Goal: Register for event/course

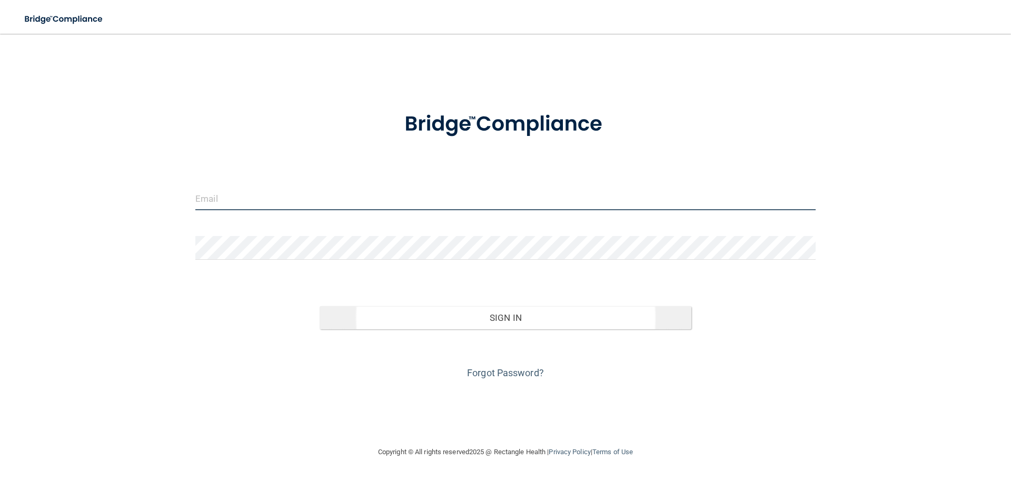
type input "[PERSON_NAME][EMAIL_ADDRESS][DOMAIN_NAME]"
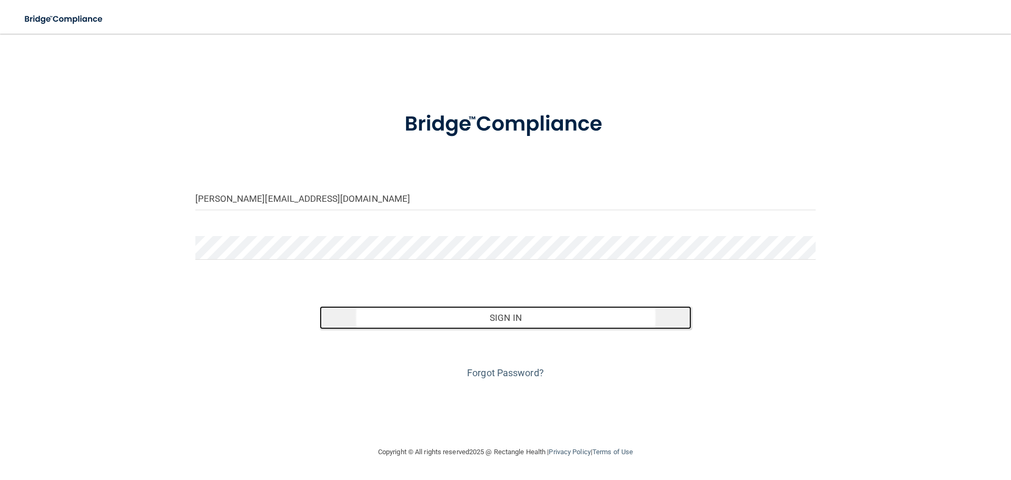
click at [513, 318] on button "Sign In" at bounding box center [506, 317] width 372 height 23
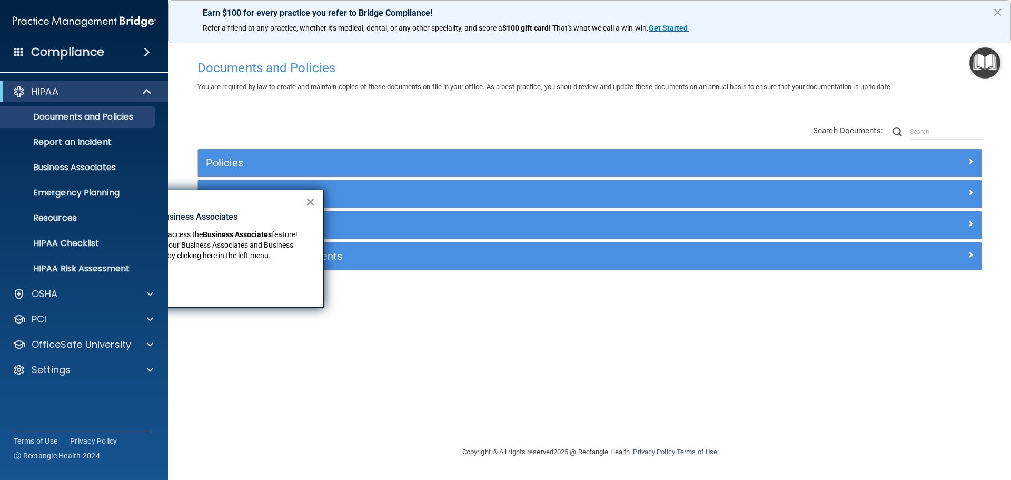
drag, startPoint x: 248, startPoint y: 203, endPoint x: 270, endPoint y: 218, distance: 27.0
click at [270, 218] on div "× New Location for Business Associates We've made it easier to access the Busin…" at bounding box center [197, 249] width 253 height 118
click at [83, 344] on p "OfficeSafe University" at bounding box center [82, 344] width 100 height 13
click at [83, 366] on p "HIPAA Training" at bounding box center [50, 370] width 87 height 11
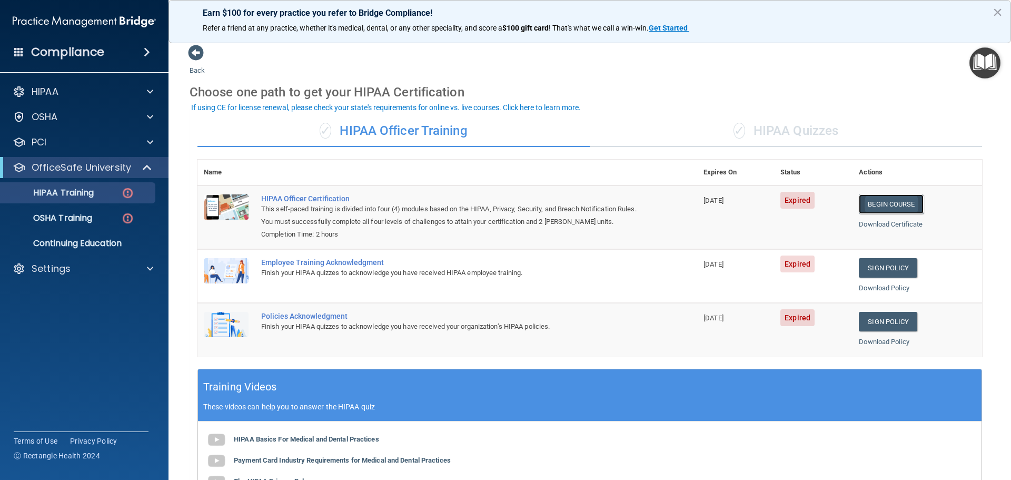
click at [883, 201] on link "Begin Course" at bounding box center [891, 203] width 64 height 19
